Goal: Task Accomplishment & Management: Use online tool/utility

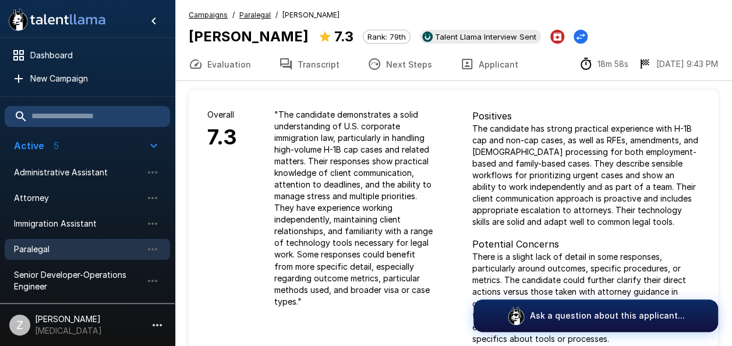
click at [436, 111] on div "" The candidate demonstrates a solid understanding of U.S. corporate immigratio…" at bounding box center [355, 207] width 198 height 235
click at [403, 67] on button "Next Steps" at bounding box center [399, 64] width 93 height 33
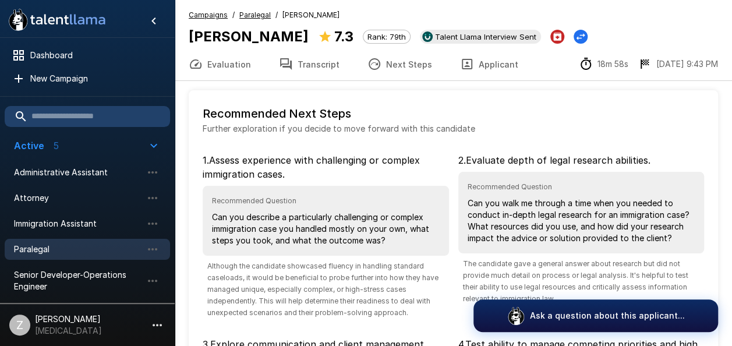
click at [236, 66] on button "Evaluation" at bounding box center [220, 64] width 90 height 33
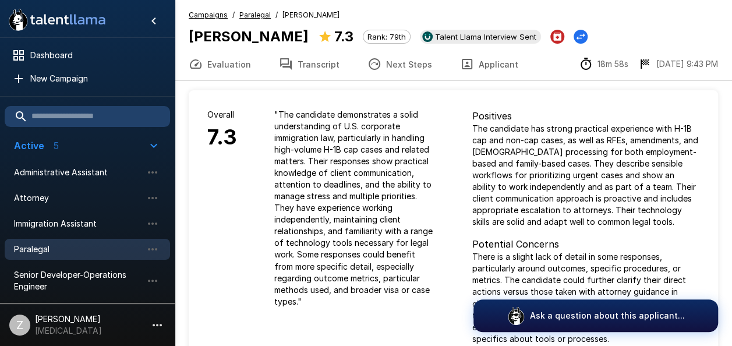
click at [313, 63] on button "Transcript" at bounding box center [309, 64] width 89 height 33
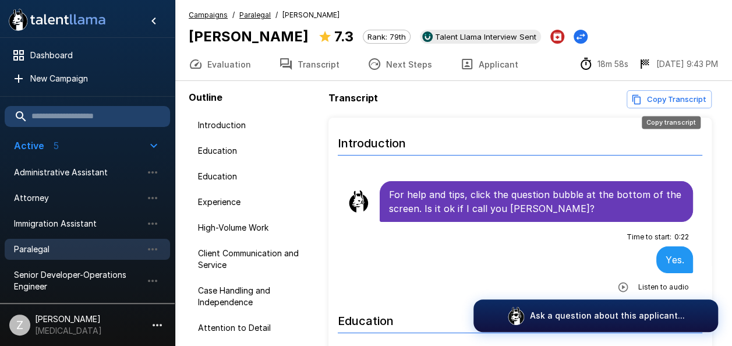
click at [671, 102] on button "Copy Transcript" at bounding box center [669, 99] width 85 height 18
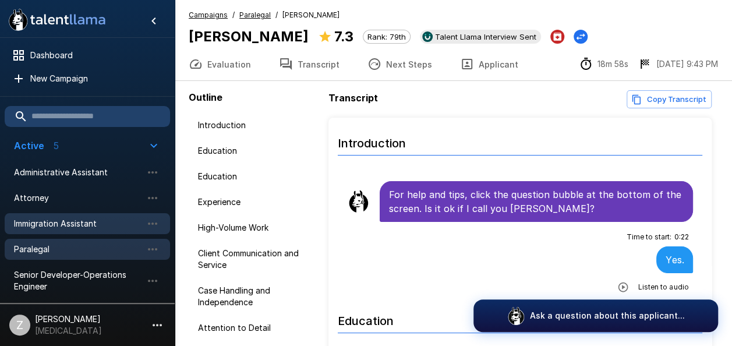
click at [55, 229] on div "Immigration Assistant" at bounding box center [87, 223] width 165 height 21
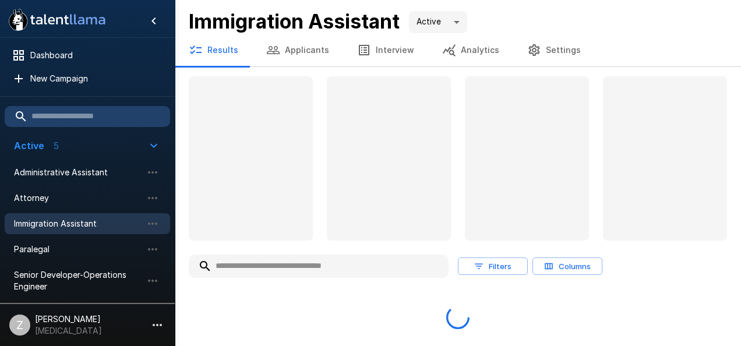
click at [321, 50] on button "Applicants" at bounding box center [297, 50] width 91 height 33
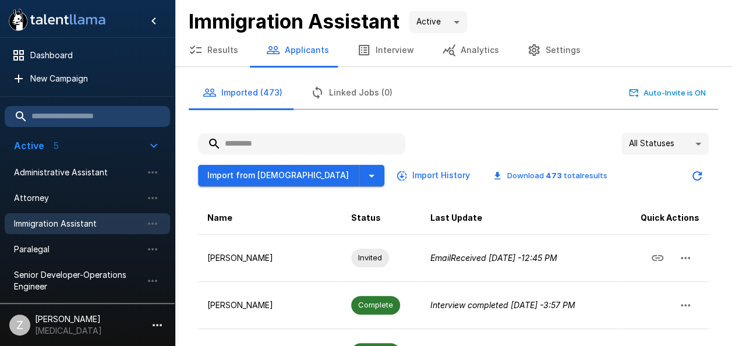
click at [289, 143] on input "text" at bounding box center [301, 143] width 207 height 21
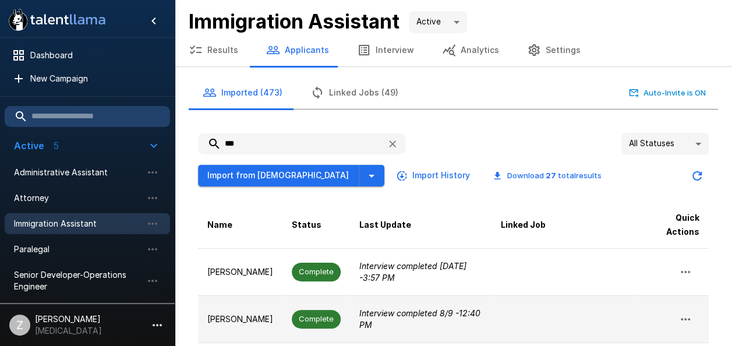
type input "***"
click at [262, 313] on p "[PERSON_NAME]" at bounding box center [240, 319] width 66 height 12
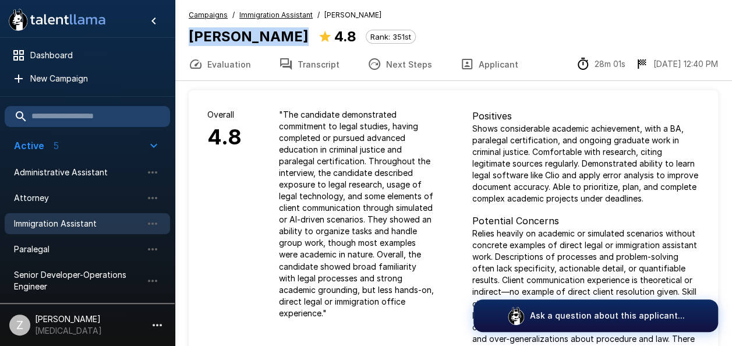
drag, startPoint x: 291, startPoint y: 36, endPoint x: 178, endPoint y: 37, distance: 112.4
click at [178, 37] on div "Campaigns / Immigration Assistant / [PERSON_NAME] [PERSON_NAME] 4.8 Rank: 351st" at bounding box center [453, 28] width 557 height 38
copy b "[PERSON_NAME]"
click at [95, 220] on span "Immigration Assistant" at bounding box center [78, 224] width 128 height 12
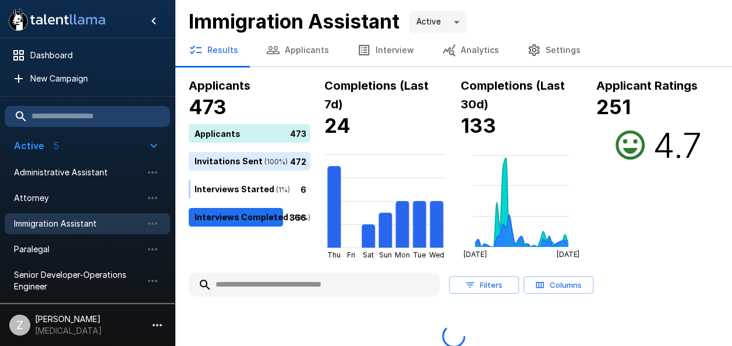
click at [304, 54] on button "Applicants" at bounding box center [297, 50] width 91 height 33
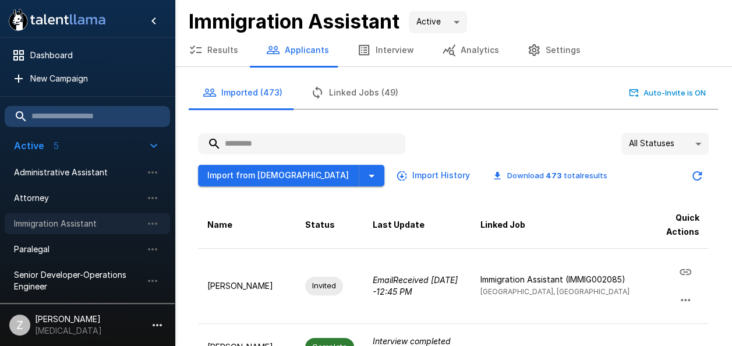
click at [116, 222] on span "Immigration Assistant" at bounding box center [78, 224] width 128 height 12
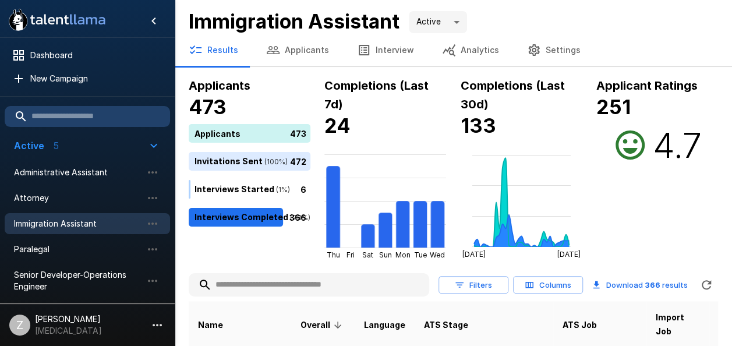
click at [302, 52] on button "Applicants" at bounding box center [297, 50] width 91 height 33
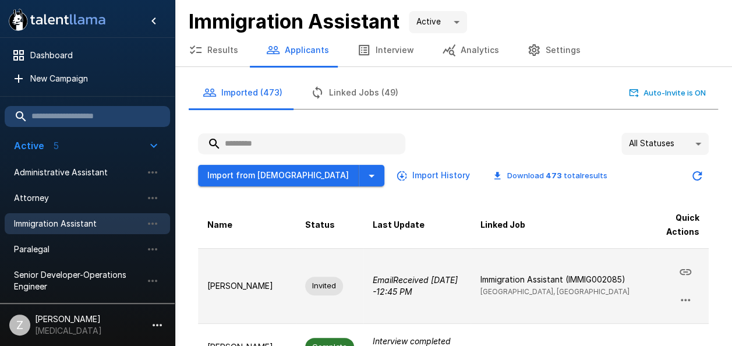
scroll to position [175, 0]
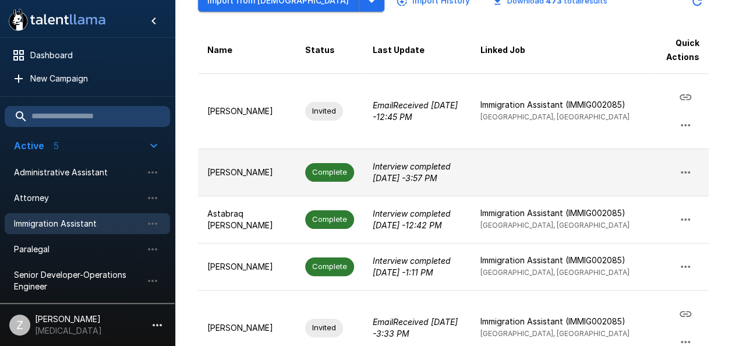
click at [261, 171] on p "[PERSON_NAME]" at bounding box center [246, 173] width 79 height 12
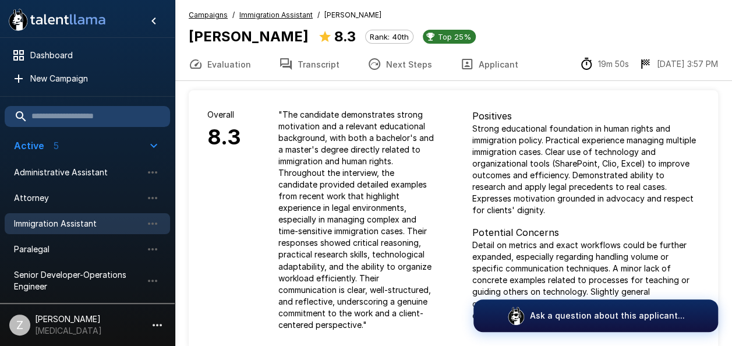
click at [101, 226] on span "Immigration Assistant" at bounding box center [78, 224] width 128 height 12
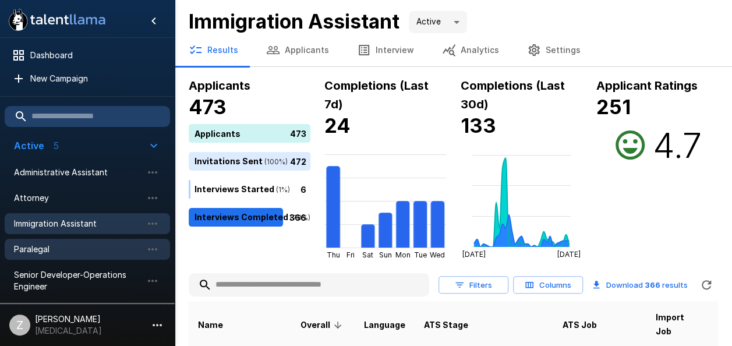
click at [98, 253] on span "Paralegal" at bounding box center [78, 249] width 128 height 12
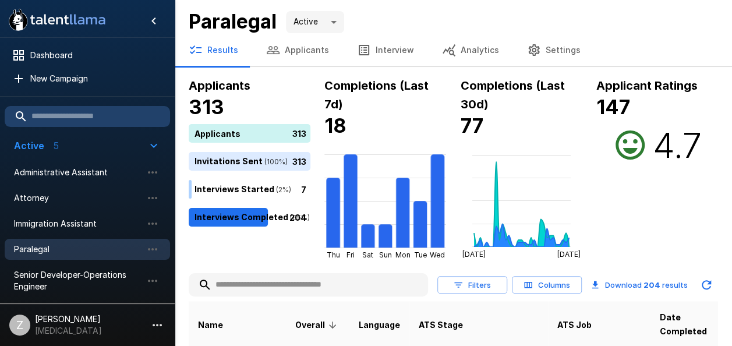
click at [309, 54] on button "Applicants" at bounding box center [297, 50] width 91 height 33
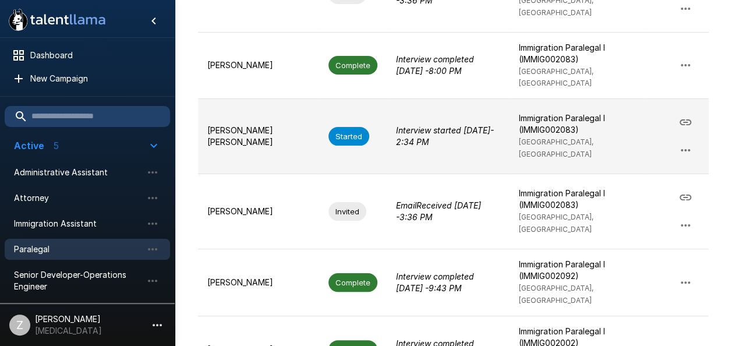
scroll to position [575, 0]
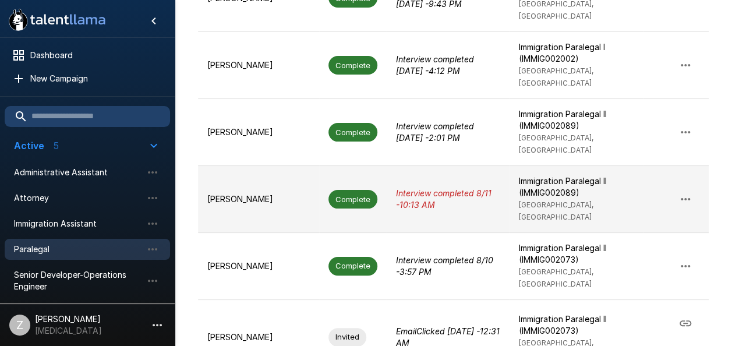
click at [279, 165] on td "[PERSON_NAME]" at bounding box center [258, 198] width 121 height 67
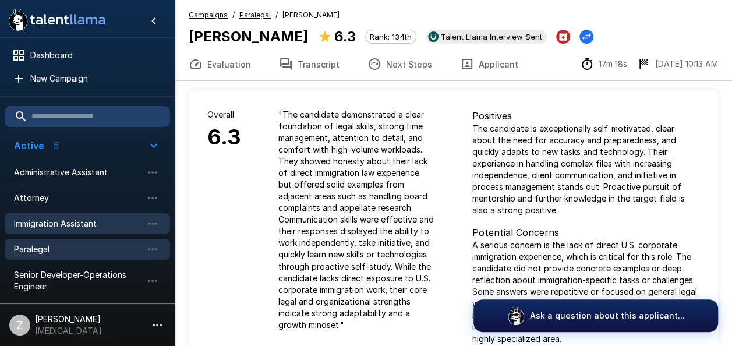
click at [109, 219] on span "Immigration Assistant" at bounding box center [78, 224] width 128 height 12
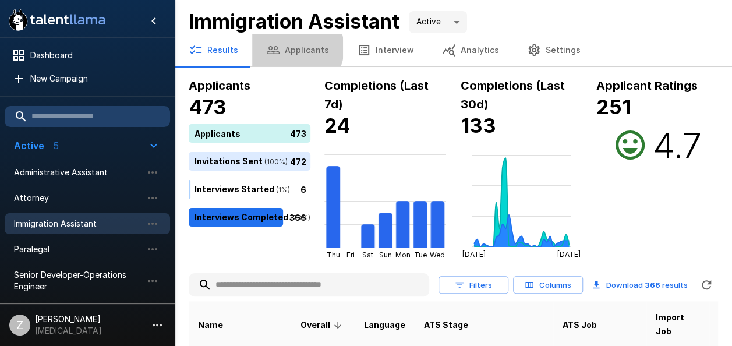
click at [292, 48] on button "Applicants" at bounding box center [297, 50] width 91 height 33
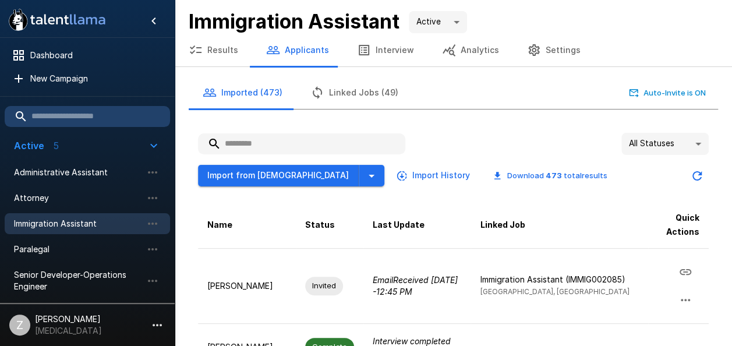
paste input "**********"
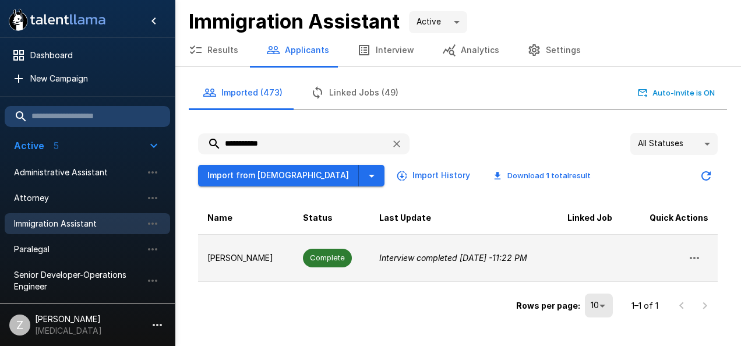
type input "**********"
click at [268, 260] on td "[PERSON_NAME]" at bounding box center [245, 257] width 95 height 47
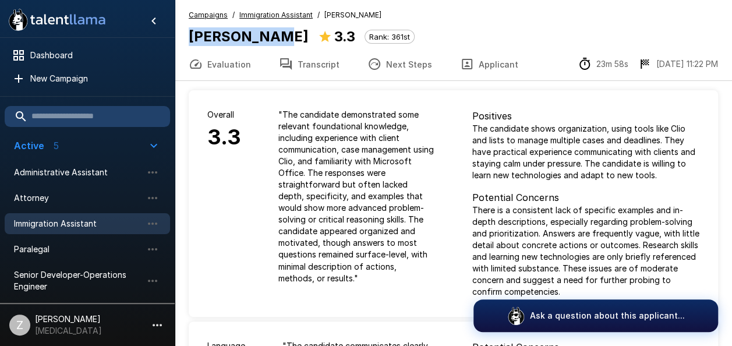
drag, startPoint x: 273, startPoint y: 37, endPoint x: 184, endPoint y: 41, distance: 89.2
click at [184, 41] on div "Campaigns / Immigration Assistant / [PERSON_NAME] [PERSON_NAME] 3.3 Rank: 361st" at bounding box center [453, 28] width 557 height 38
copy b "[PERSON_NAME]"
click at [228, 41] on b "[PERSON_NAME]" at bounding box center [249, 36] width 120 height 17
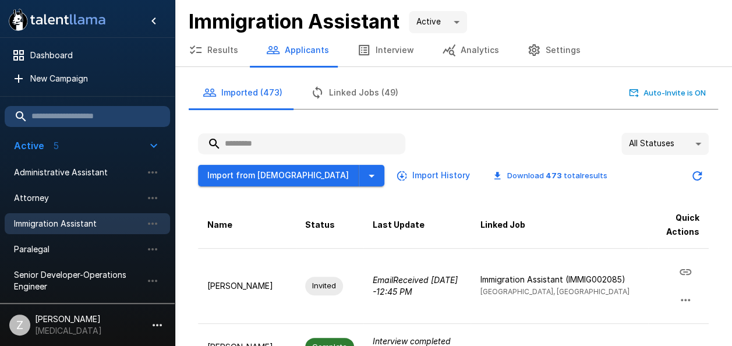
drag, startPoint x: 231, startPoint y: 40, endPoint x: 205, endPoint y: 72, distance: 41.5
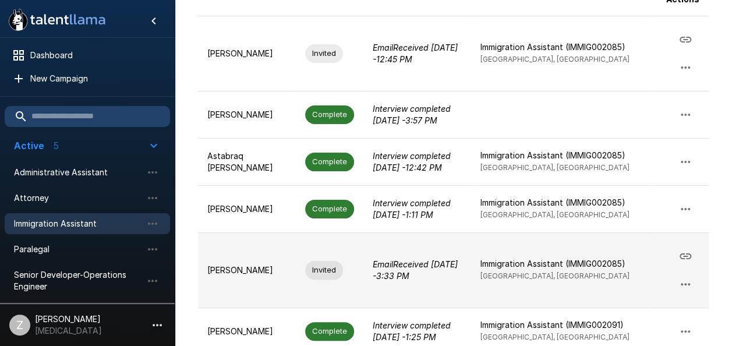
scroll to position [568, 0]
